Goal: Navigation & Orientation: Understand site structure

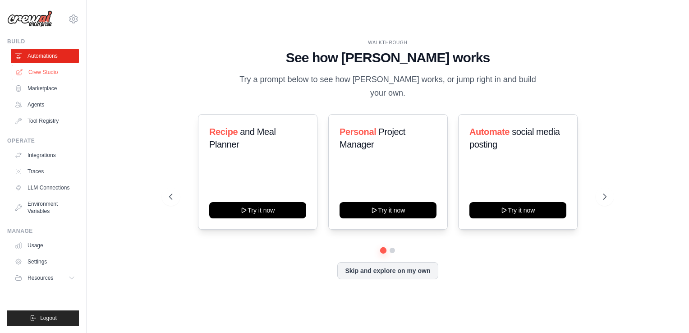
click at [34, 68] on link "Crew Studio" at bounding box center [46, 72] width 68 height 14
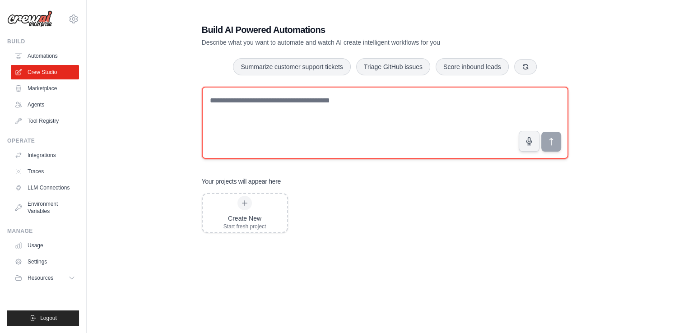
click at [335, 114] on textarea at bounding box center [385, 123] width 366 height 72
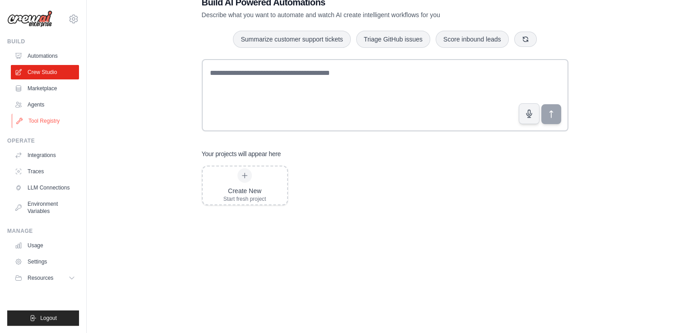
click at [52, 121] on link "Tool Registry" at bounding box center [46, 121] width 68 height 14
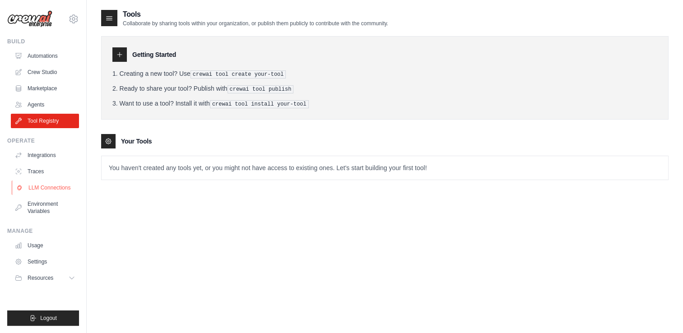
click at [46, 185] on link "LLM Connections" at bounding box center [46, 187] width 68 height 14
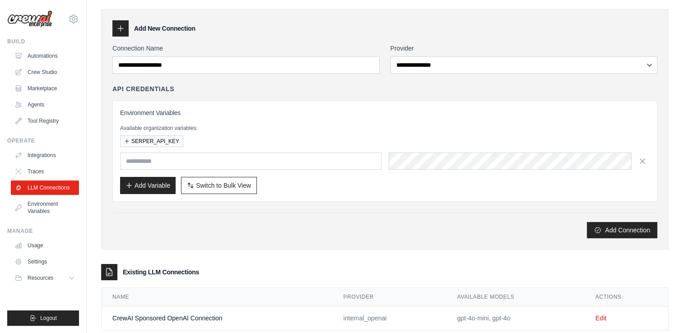
scroll to position [25, 0]
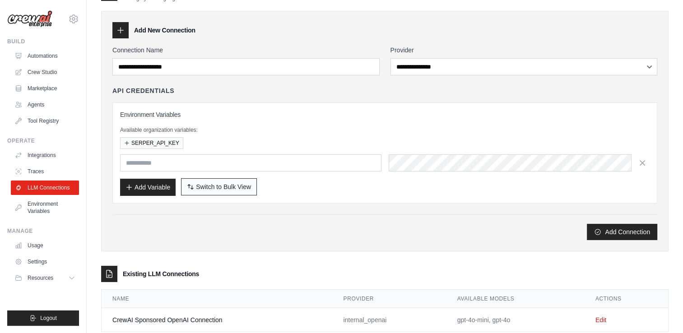
click at [216, 184] on span "Switch to Bulk View" at bounding box center [223, 186] width 55 height 9
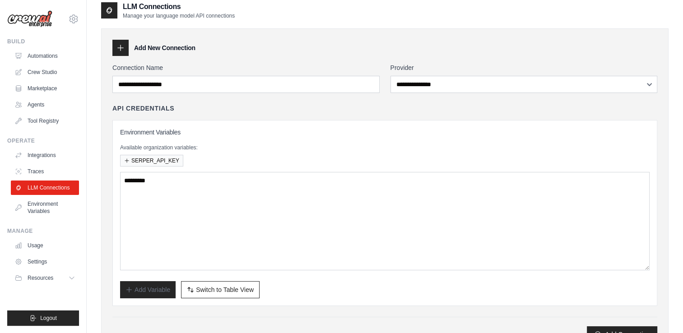
scroll to position [0, 0]
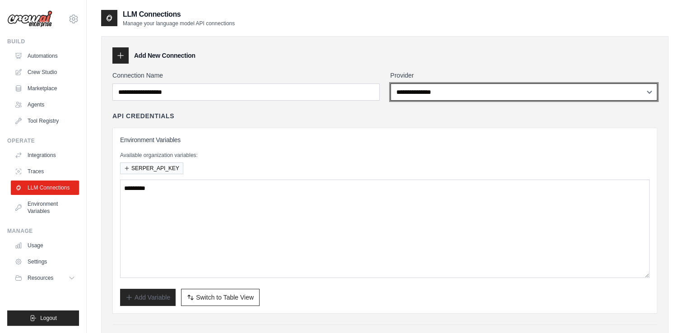
click at [465, 90] on select "**********" at bounding box center [523, 91] width 267 height 17
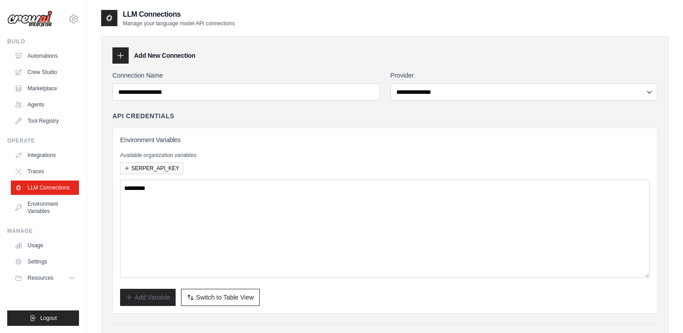
click at [313, 295] on div "Add Variable Switch to Bulk View Switch to Table View" at bounding box center [384, 297] width 529 height 17
click at [35, 105] on link "Agents" at bounding box center [46, 104] width 68 height 14
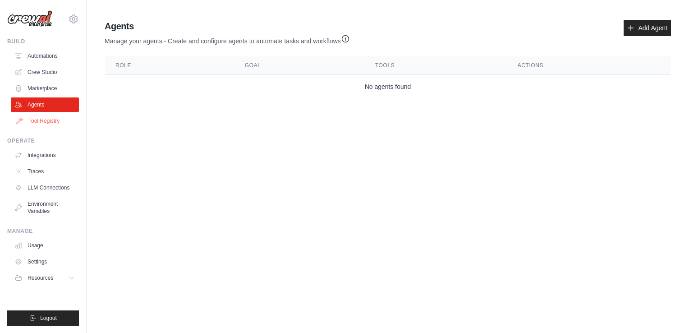
click at [59, 118] on link "Tool Registry" at bounding box center [46, 121] width 68 height 14
